Goal: Information Seeking & Learning: Learn about a topic

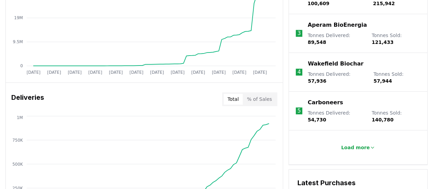
scroll to position [411, 0]
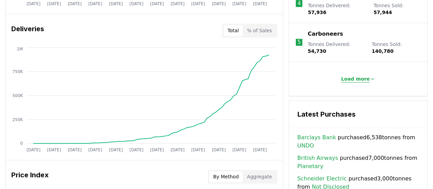
click at [347, 75] on p "Load more" at bounding box center [355, 78] width 29 height 7
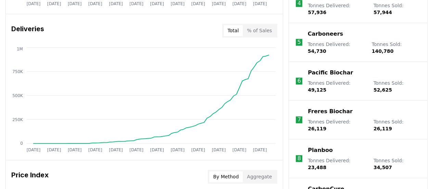
drag, startPoint x: 316, startPoint y: 124, endPoint x: 423, endPoint y: 131, distance: 107.1
click at [424, 139] on li "8 Planboo Tonnes Delivered : 23,488 Tonnes Sold : 34,507" at bounding box center [358, 158] width 138 height 39
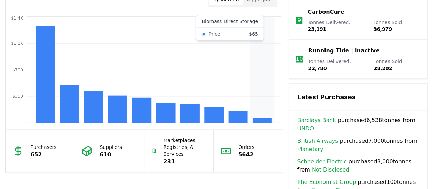
scroll to position [548, 0]
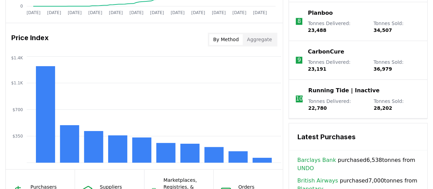
click at [31, 34] on h3 "Price Index" at bounding box center [29, 40] width 37 height 14
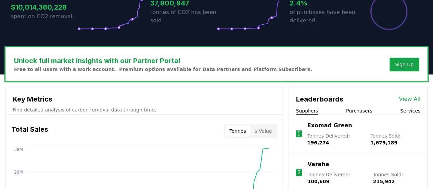
scroll to position [0, 0]
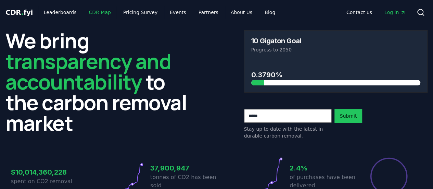
click at [84, 11] on link "CDR Map" at bounding box center [100, 12] width 33 height 12
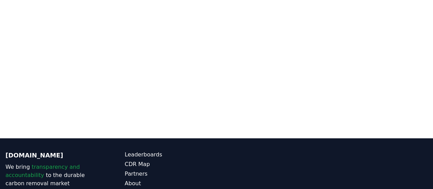
scroll to position [81, 0]
